Goal: Information Seeking & Learning: Check status

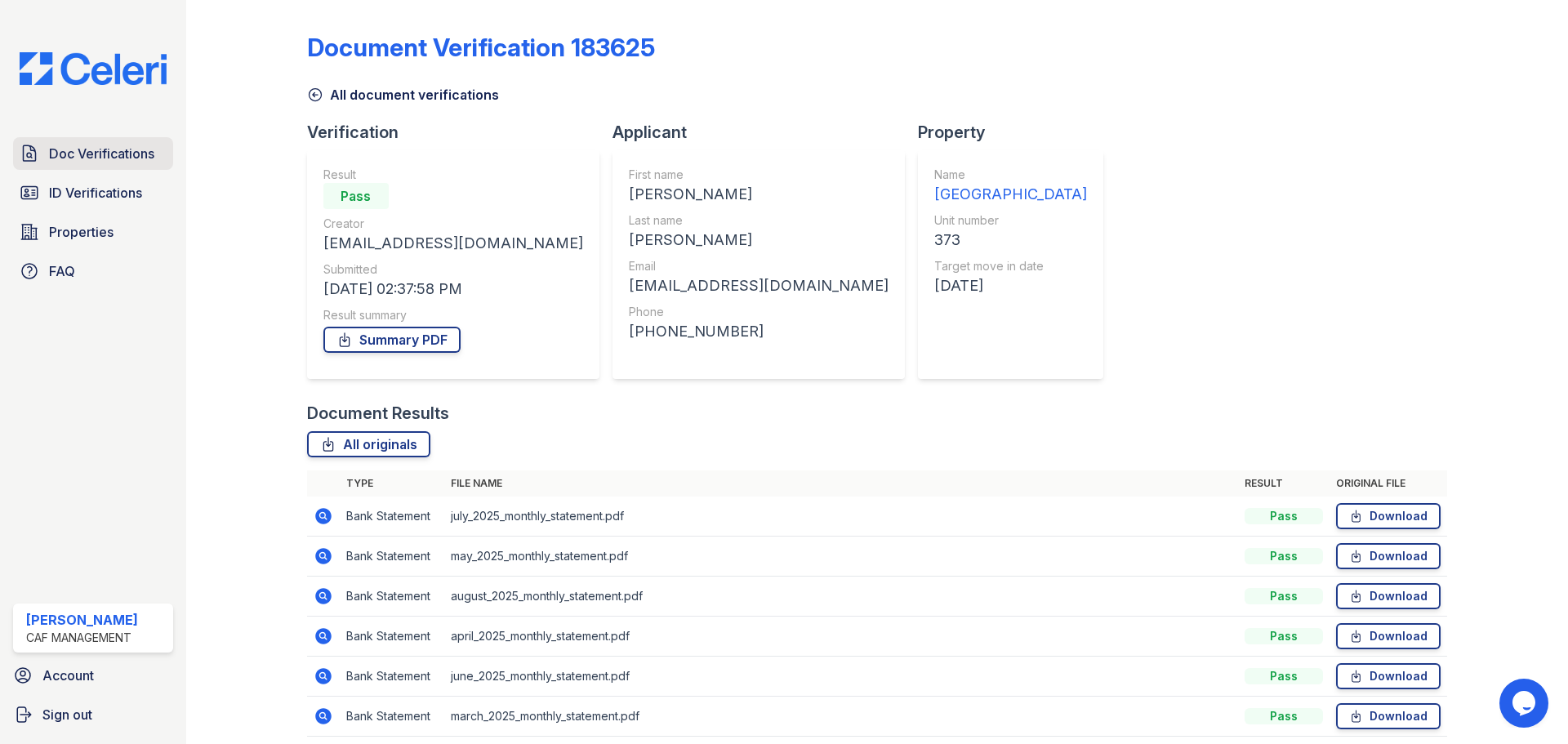
click at [114, 155] on span "Doc Verifications" at bounding box center [101, 153] width 106 height 19
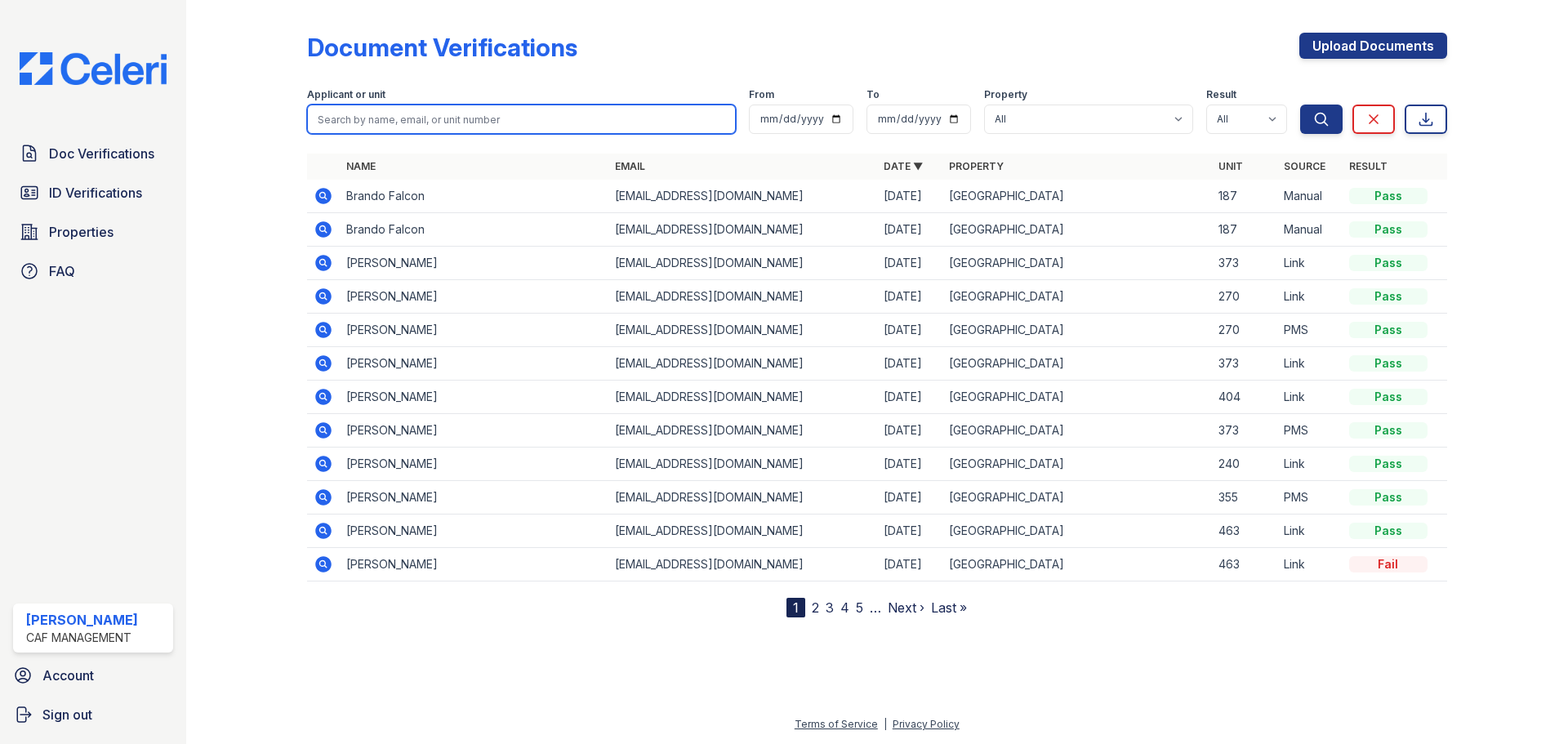
click at [610, 116] on input "search" at bounding box center [521, 119] width 429 height 29
type input "[PERSON_NAME]"
click at [1300, 105] on button "Search" at bounding box center [1322, 119] width 43 height 29
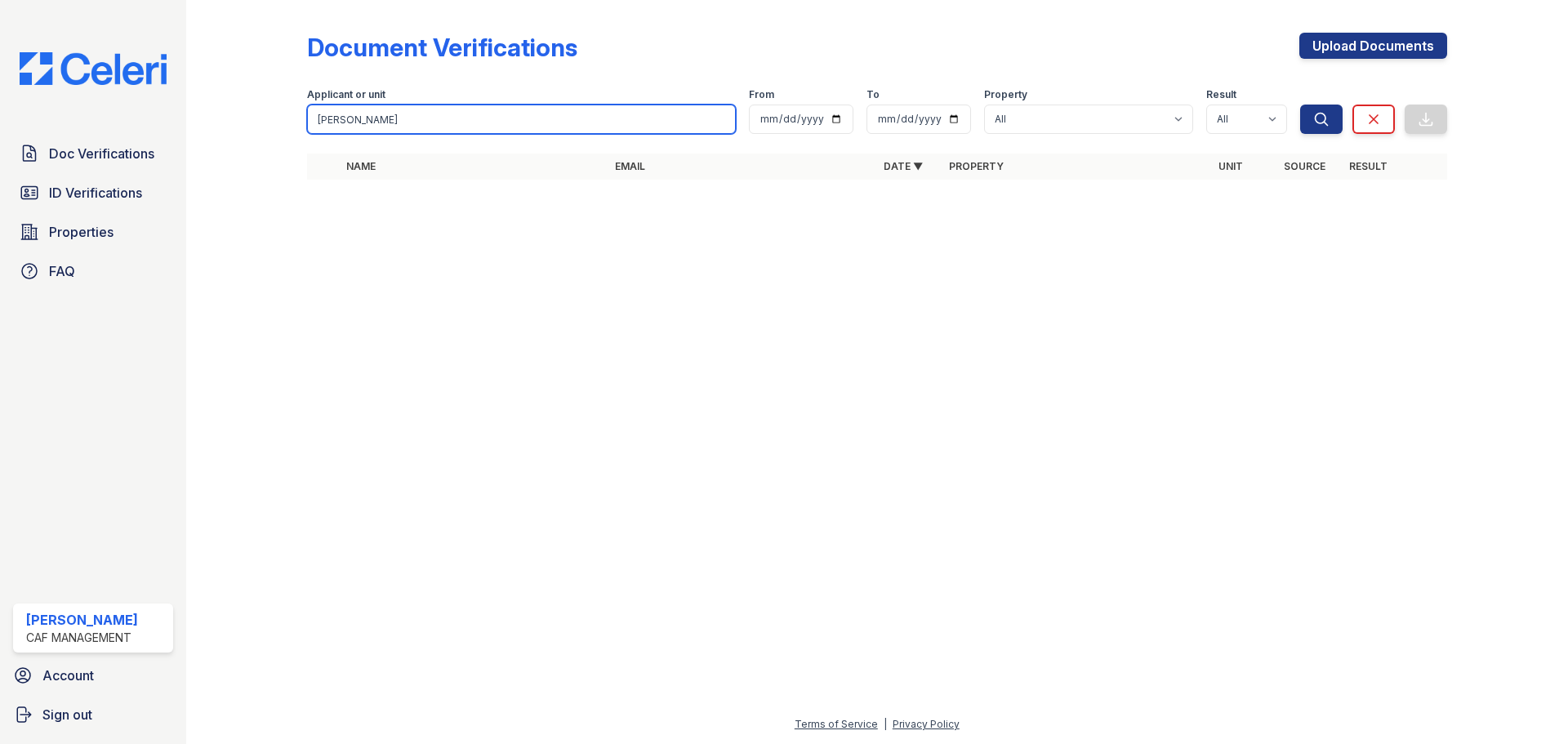
click at [430, 126] on input "[PERSON_NAME]" at bounding box center [521, 119] width 429 height 29
type input "[PERSON_NAME] [PERSON_NAME]"
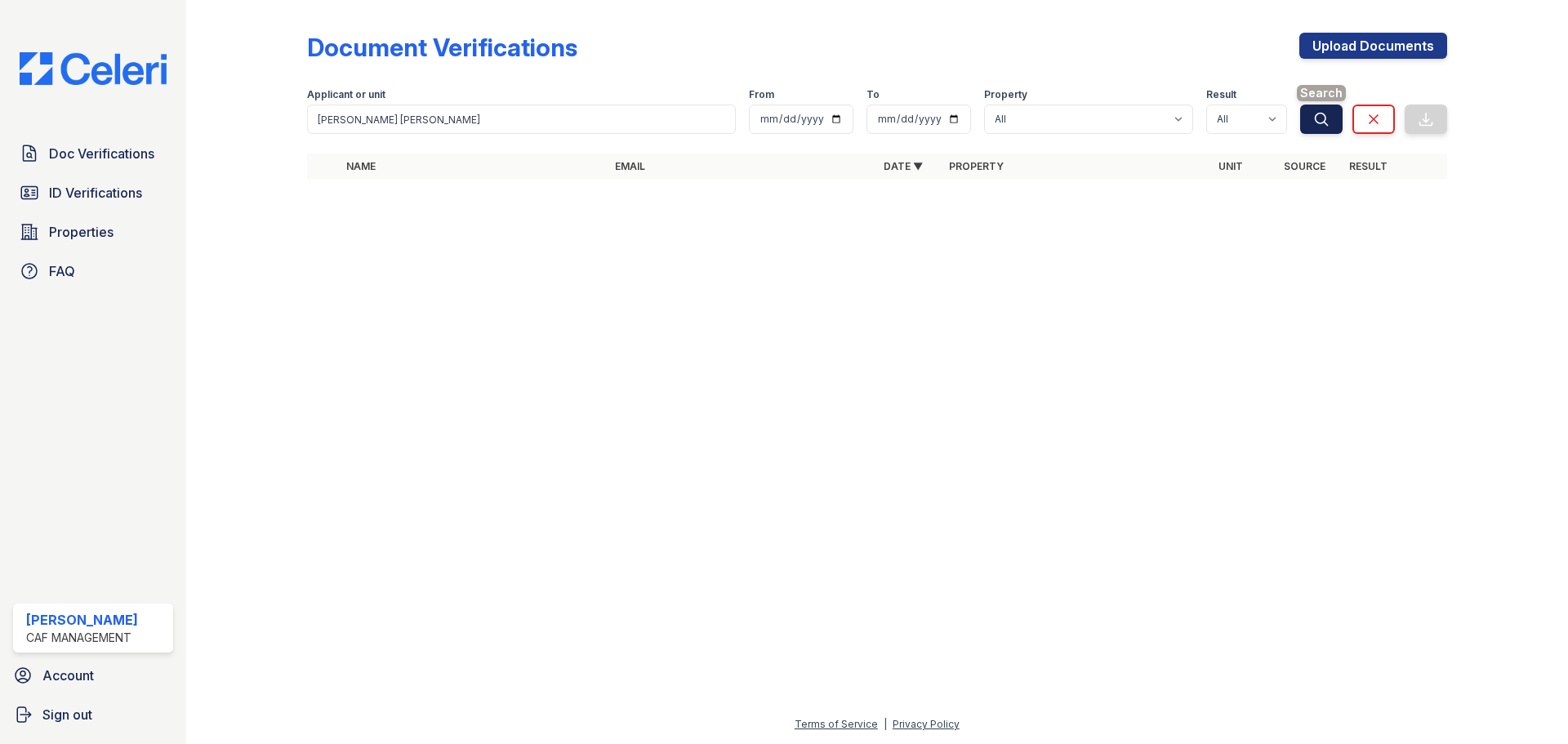
click at [1318, 113] on icon "submit" at bounding box center [1321, 118] width 16 height 16
drag, startPoint x: 1081, startPoint y: 264, endPoint x: 1209, endPoint y: 219, distance: 135.7
click at [1100, 255] on div at bounding box center [877, 469] width 1329 height 493
